Goal: Navigation & Orientation: Find specific page/section

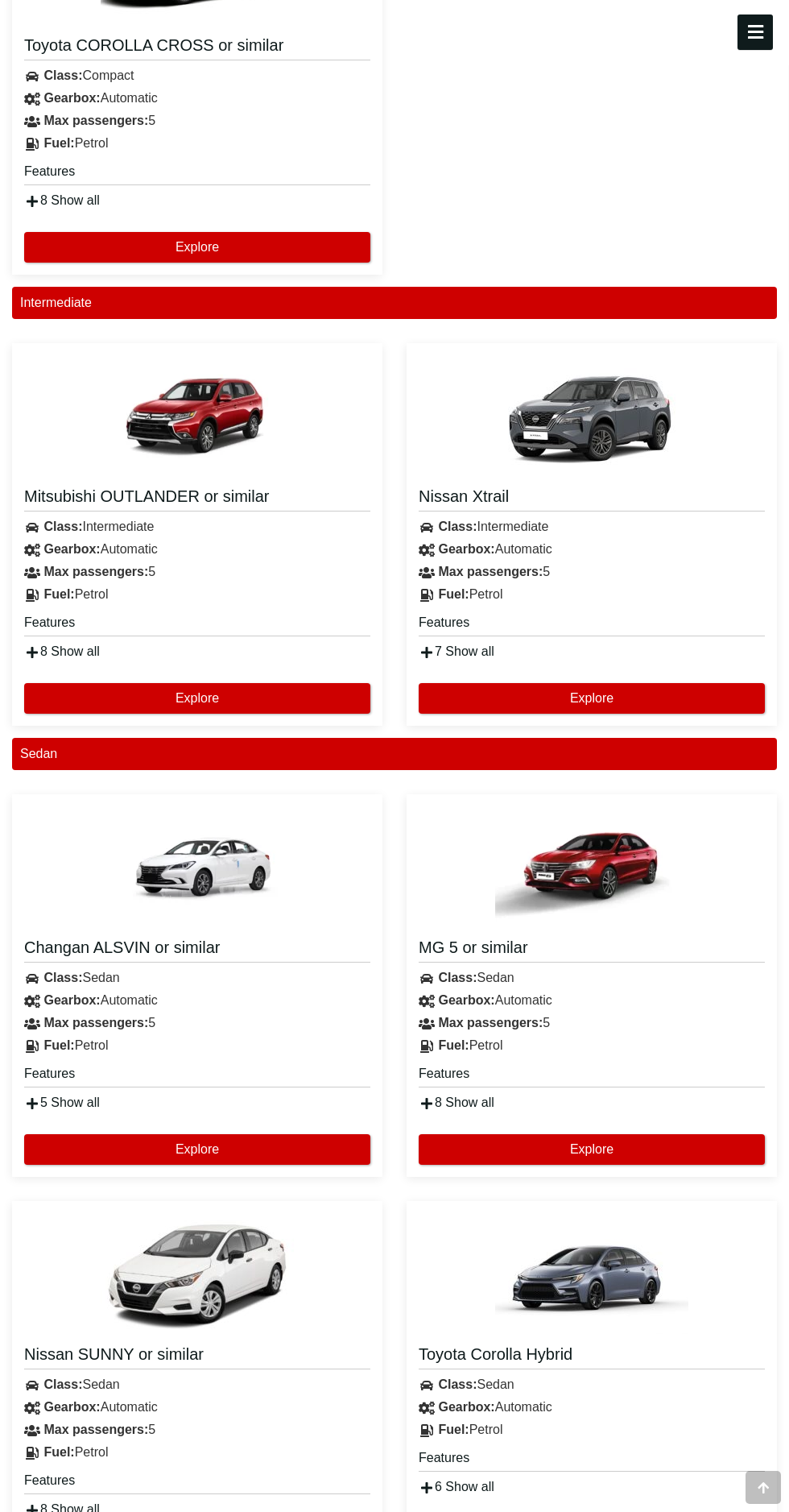
scroll to position [5278, 0]
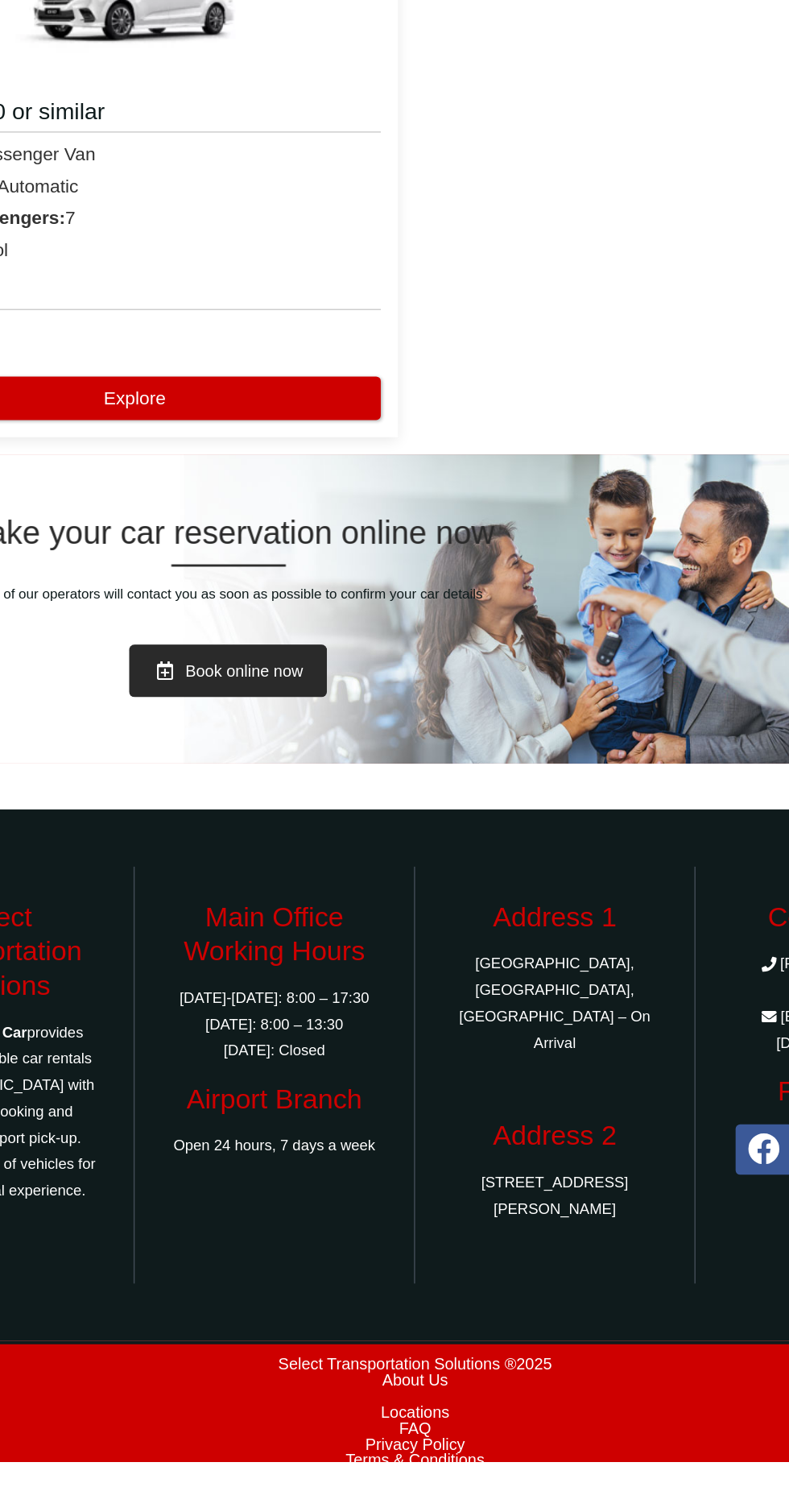
click at [412, 1482] on link "Locations" at bounding box center [395, 1476] width 765 height 12
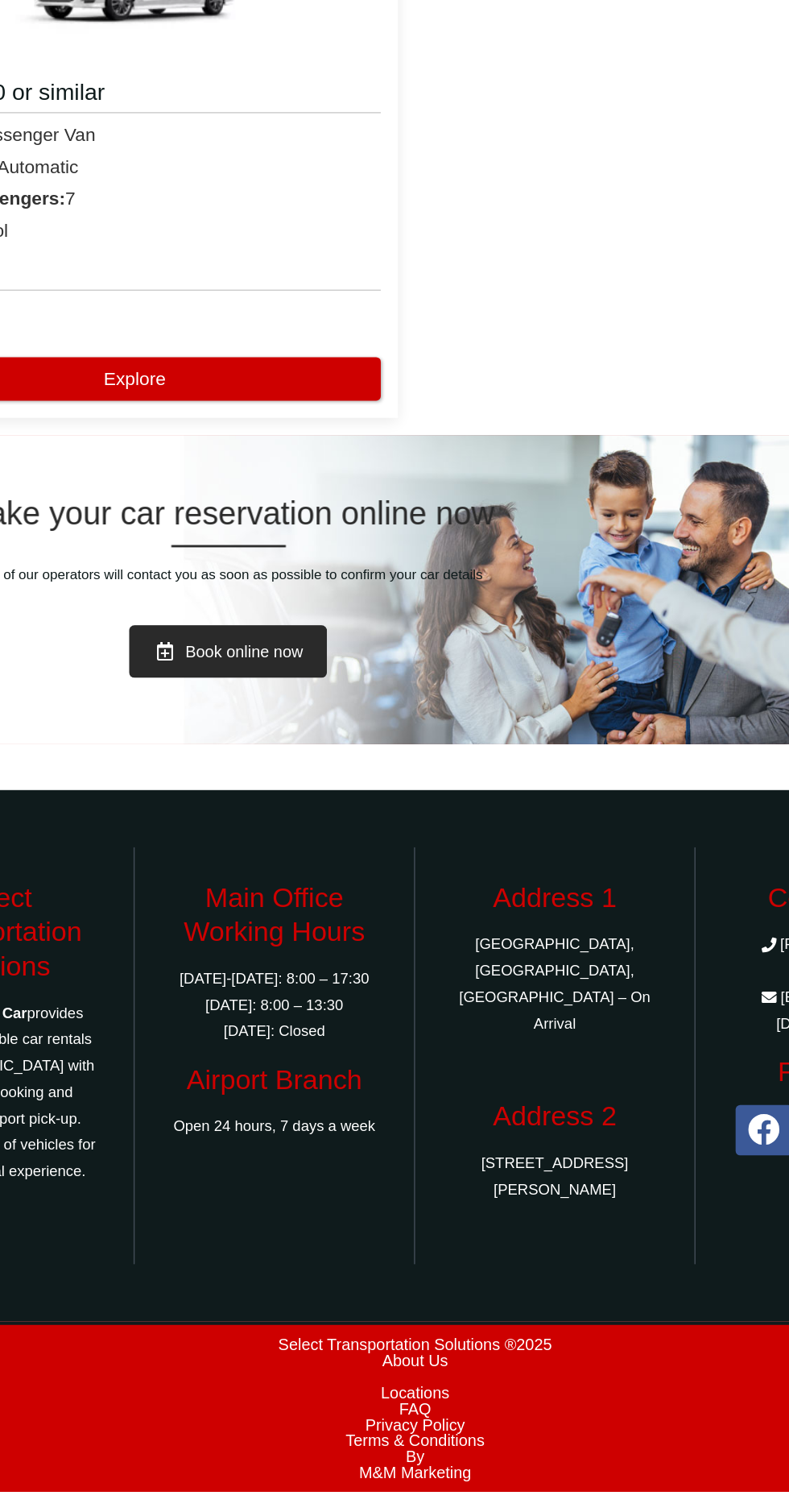
scroll to position [5271, 0]
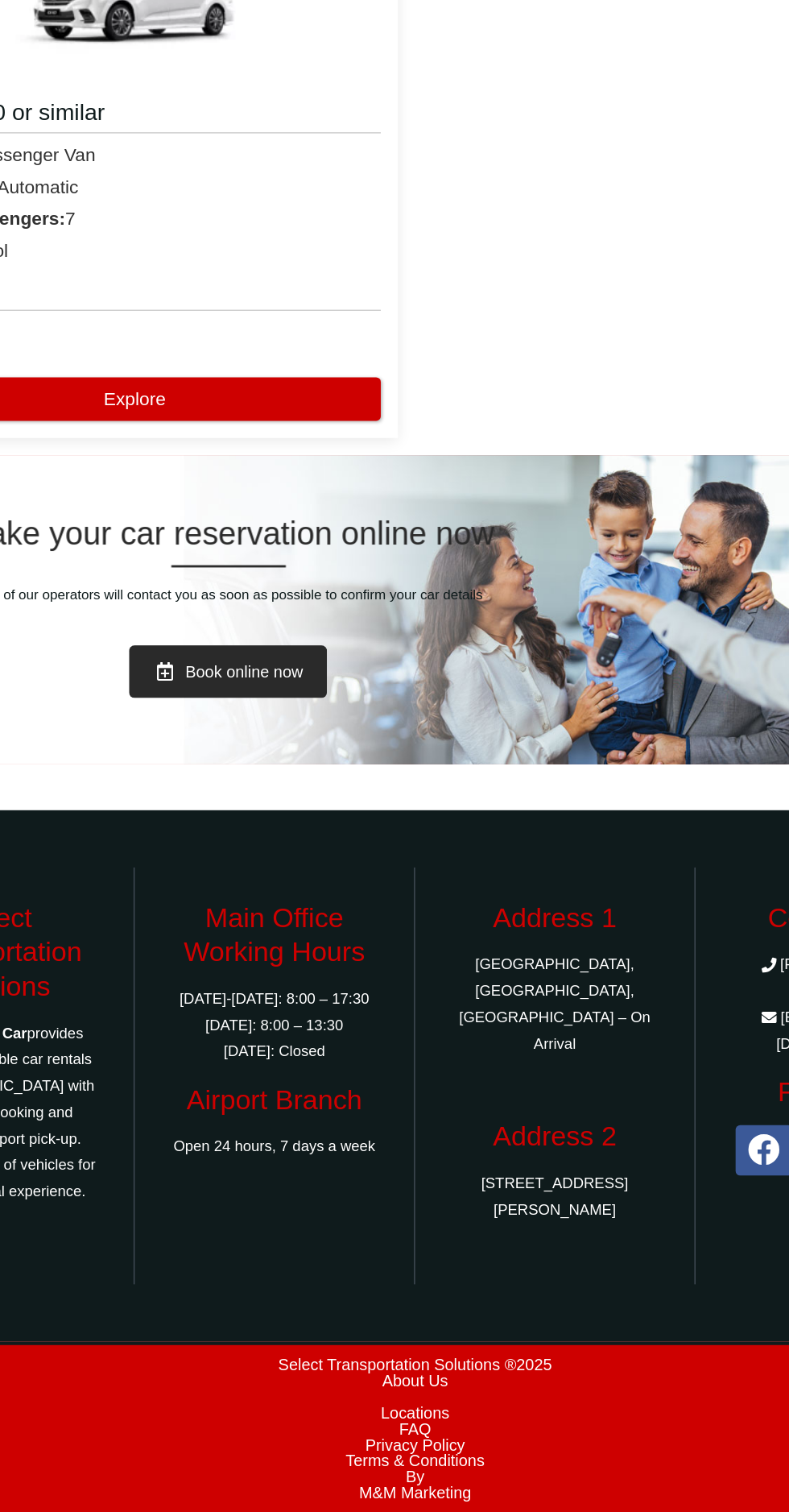
click at [397, 1449] on link "FAQ" at bounding box center [395, 1453] width 765 height 12
click at [426, 1459] on link "Privacy Policy" at bounding box center [395, 1465] width 765 height 12
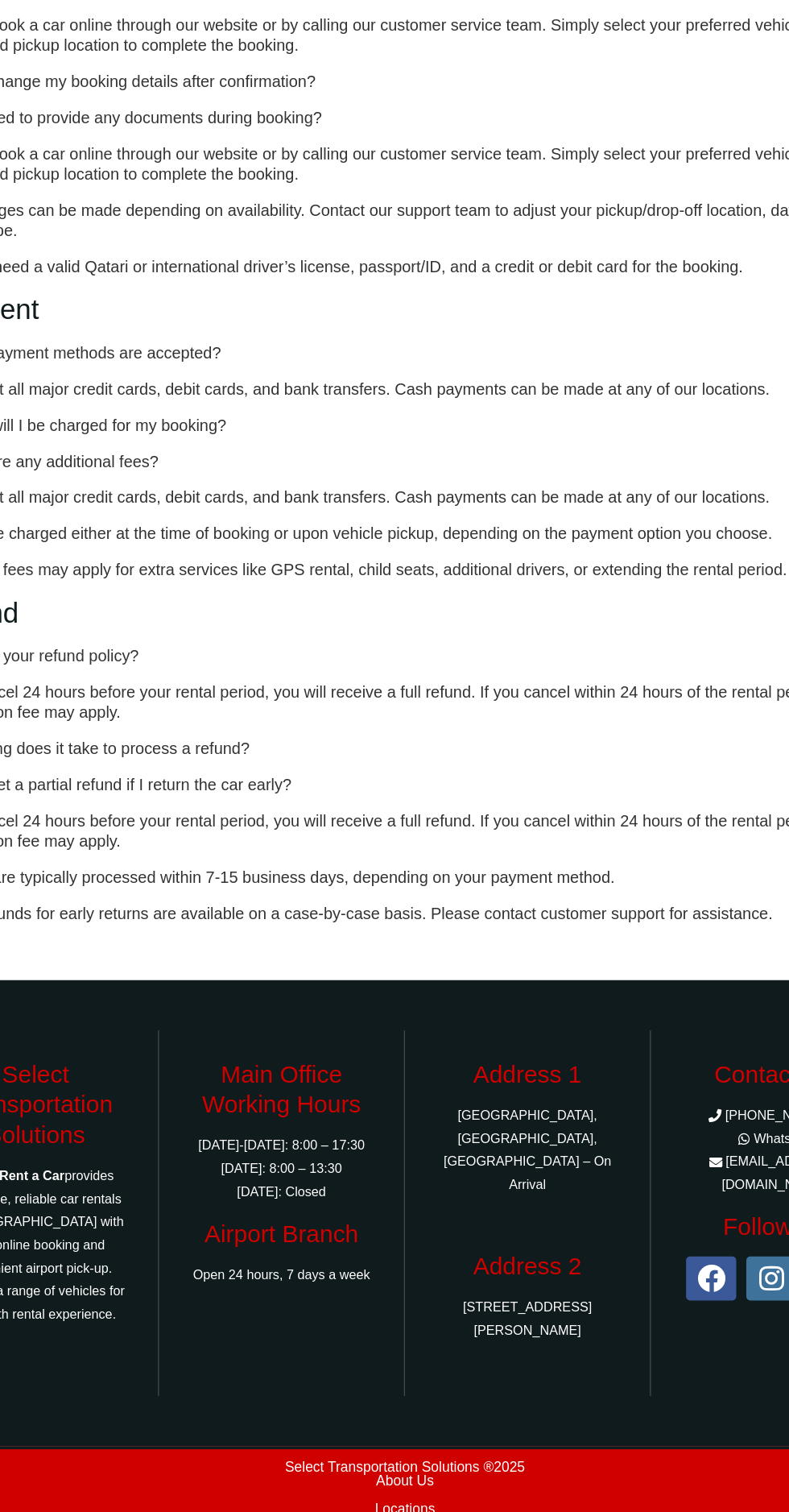
scroll to position [1125, 0]
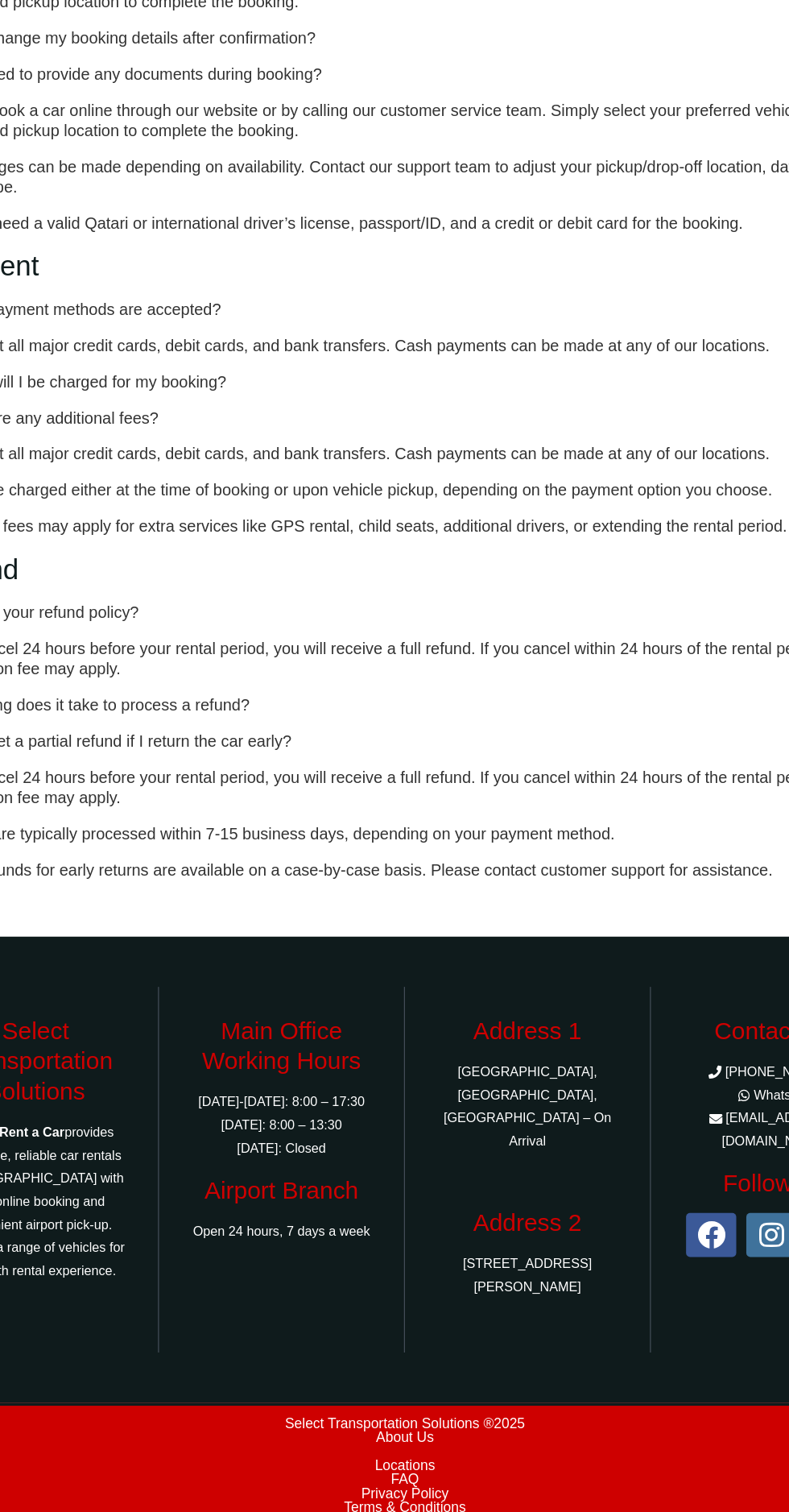
click at [436, 1511] on link "M&M Marketing" at bounding box center [395, 1530] width 765 height 12
click at [433, 1480] on link "FAQ" at bounding box center [395, 1486] width 765 height 12
